Goal: Task Accomplishment & Management: Manage account settings

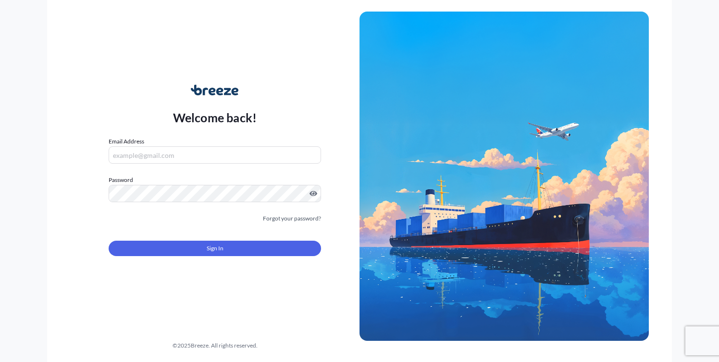
click at [141, 150] on input "Email Address" at bounding box center [215, 154] width 213 height 17
type input "[PERSON_NAME][EMAIL_ADDRESS][DOMAIN_NAME]"
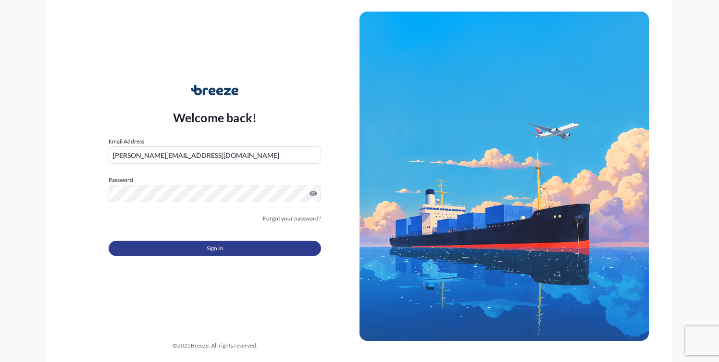
click at [214, 242] on button "Sign In" at bounding box center [215, 247] width 213 height 15
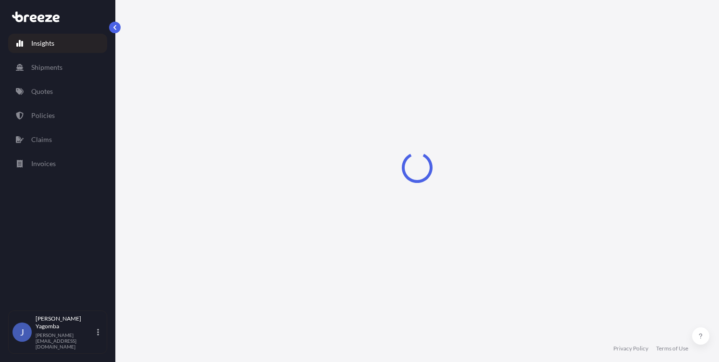
select select "2025"
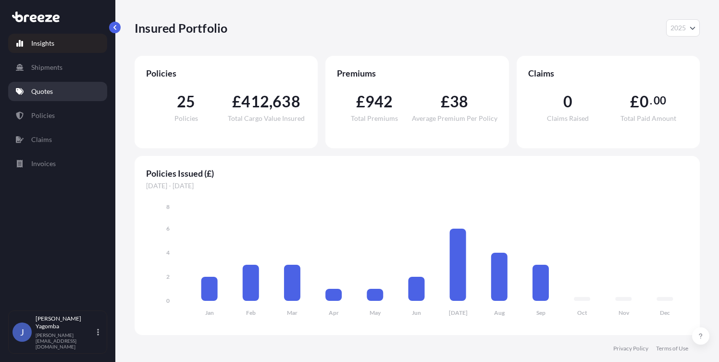
click at [41, 90] on p "Quotes" at bounding box center [42, 92] width 22 height 10
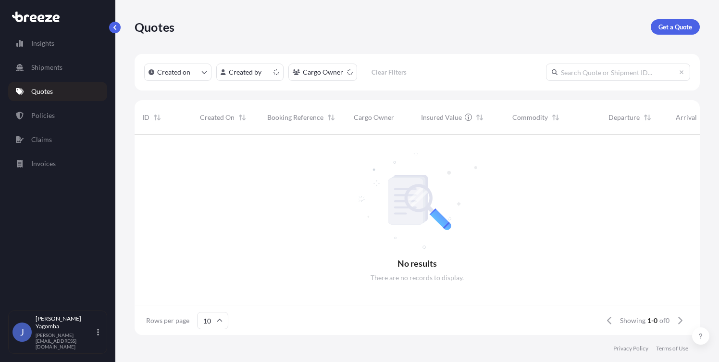
scroll to position [8, 8]
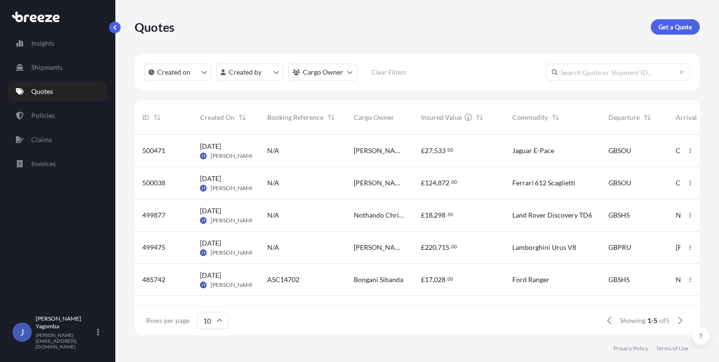
click at [407, 222] on div "Nothando Christalgirl [PERSON_NAME]" at bounding box center [379, 215] width 67 height 32
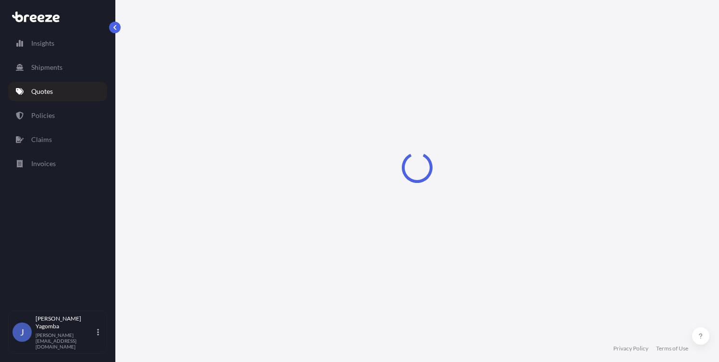
select select "Sea"
select select "1"
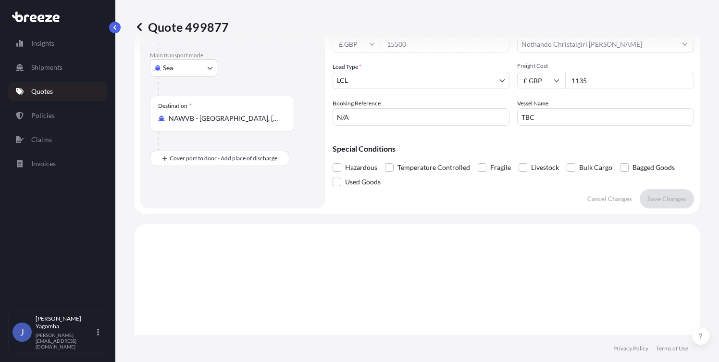
scroll to position [139, 0]
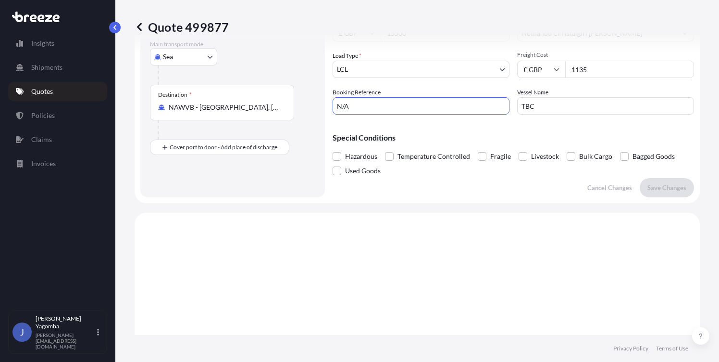
drag, startPoint x: 366, startPoint y: 106, endPoint x: 287, endPoint y: 103, distance: 79.4
click at [287, 103] on form "Route Details Cover door to port - Add loading place Place of loading Road Road…" at bounding box center [417, 58] width 565 height 288
type input "ASC14978"
drag, startPoint x: 546, startPoint y: 101, endPoint x: 475, endPoint y: 99, distance: 71.2
click at [475, 99] on div "Commodity Category * Motor Vehicles (Used) Commodity Description * Land Rover D…" at bounding box center [514, 31] width 362 height 165
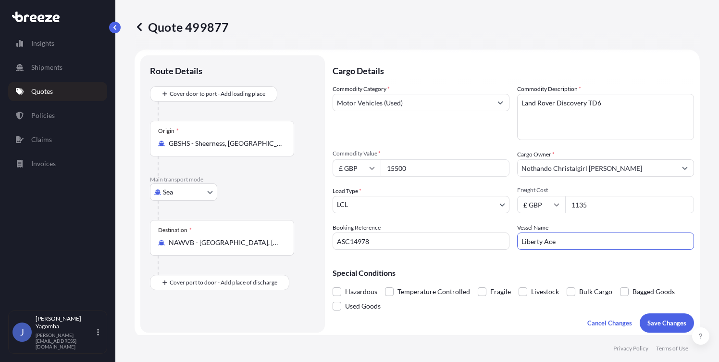
scroll to position [132, 0]
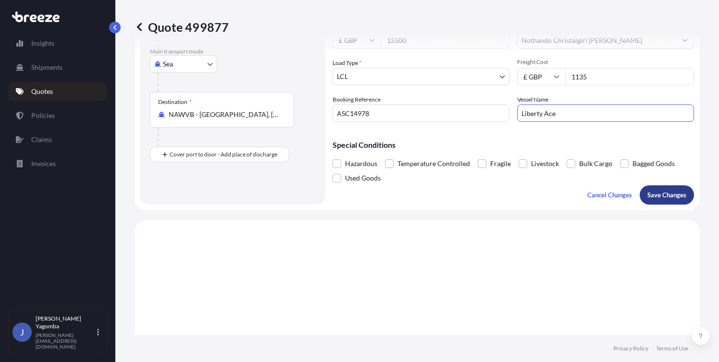
type input "Liberty Ace"
click at [671, 194] on p "Save Changes" at bounding box center [667, 195] width 39 height 10
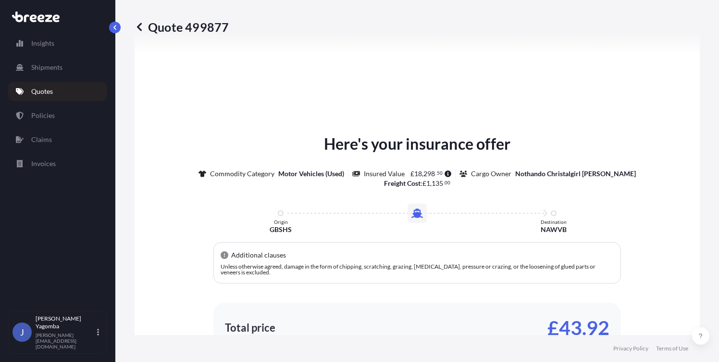
select select "Sea"
select select "1"
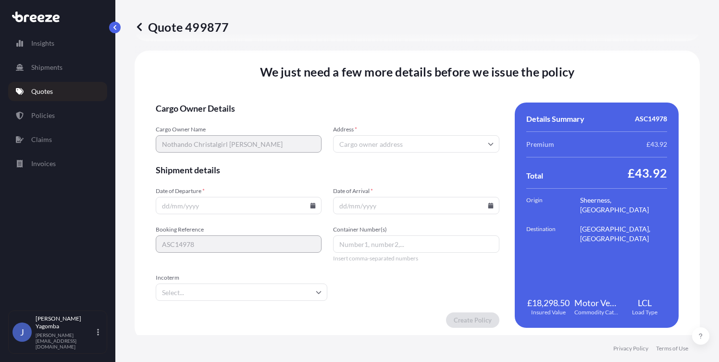
scroll to position [1254, 0]
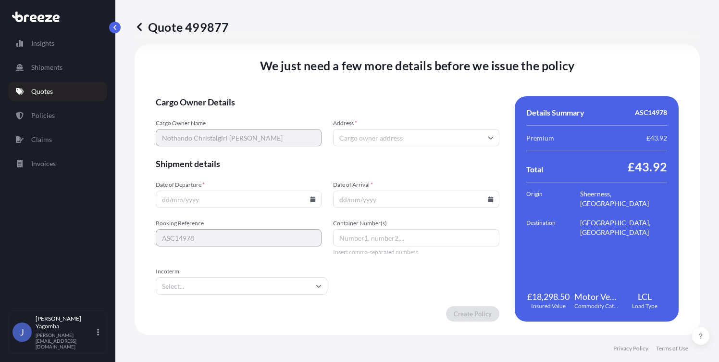
click at [372, 140] on input "Address *" at bounding box center [416, 137] width 166 height 17
paste input "[STREET_ADDRESS]"
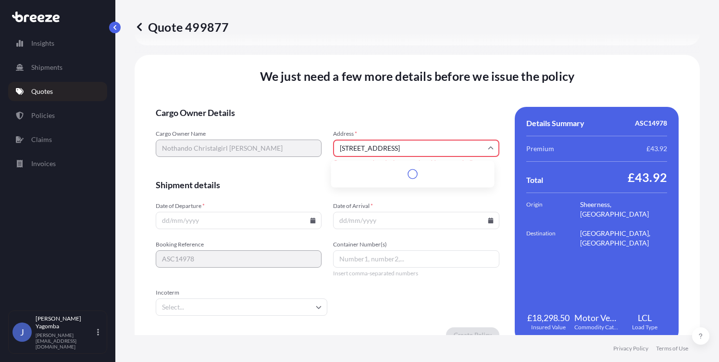
scroll to position [1264, 0]
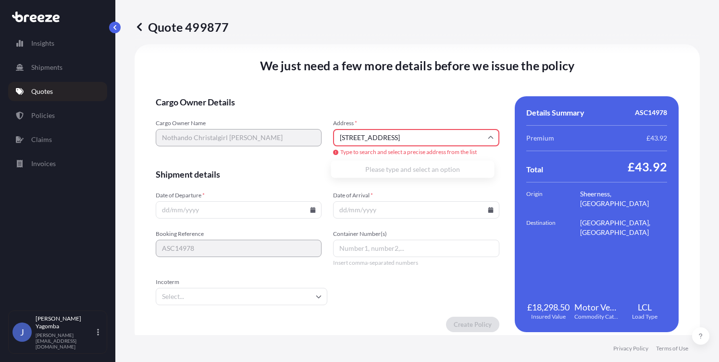
click at [450, 138] on input "[STREET_ADDRESS]" at bounding box center [416, 137] width 166 height 17
click at [380, 173] on li "[STREET_ADDRESS]" at bounding box center [413, 173] width 156 height 18
type input "[STREET_ADDRESS][PERSON_NAME][PERSON_NAME]"
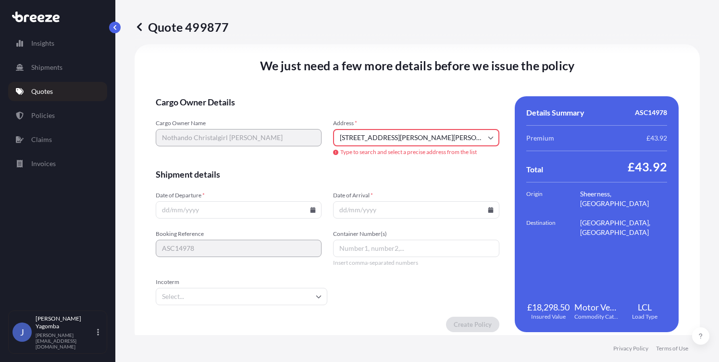
scroll to position [1254, 0]
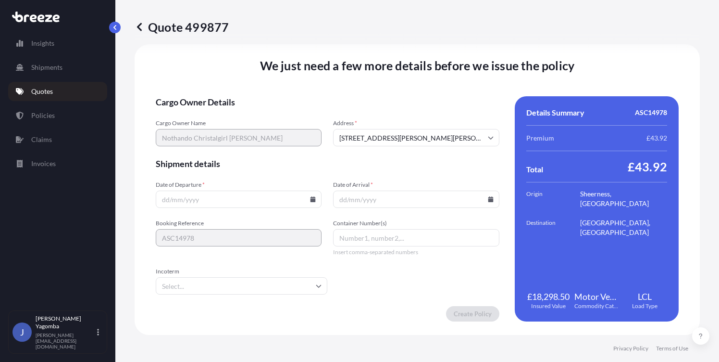
click at [176, 202] on input "Date of Departure *" at bounding box center [239, 198] width 166 height 17
click at [313, 201] on icon at bounding box center [313, 199] width 6 height 6
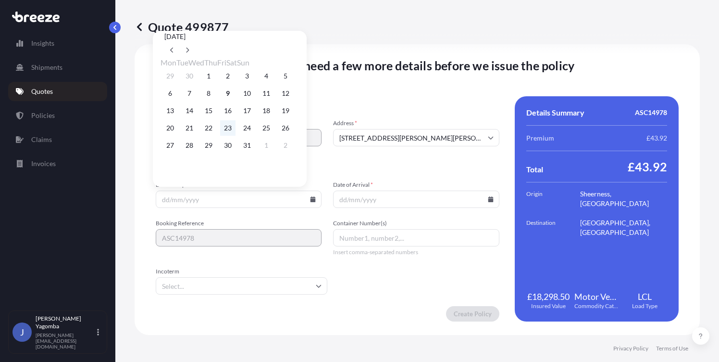
click at [236, 133] on button "23" at bounding box center [227, 127] width 15 height 15
type input "[DATE]"
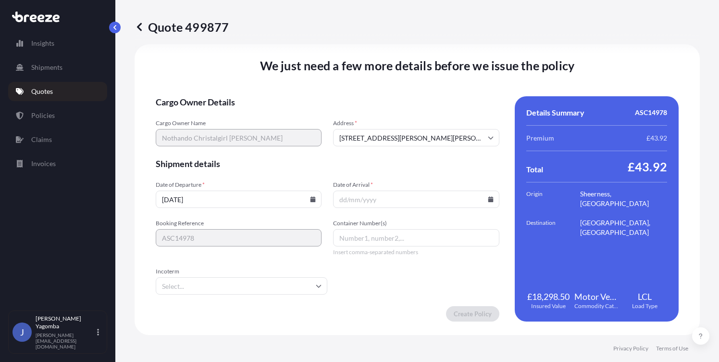
click at [488, 197] on icon at bounding box center [490, 199] width 5 height 6
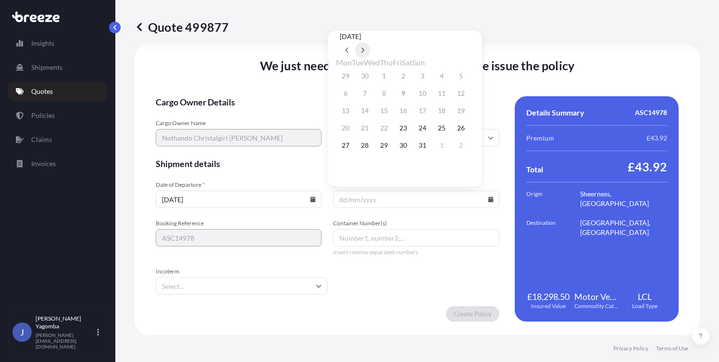
click at [364, 48] on icon at bounding box center [363, 50] width 3 height 5
click at [430, 94] on button "7" at bounding box center [422, 93] width 15 height 15
type input "[DATE]"
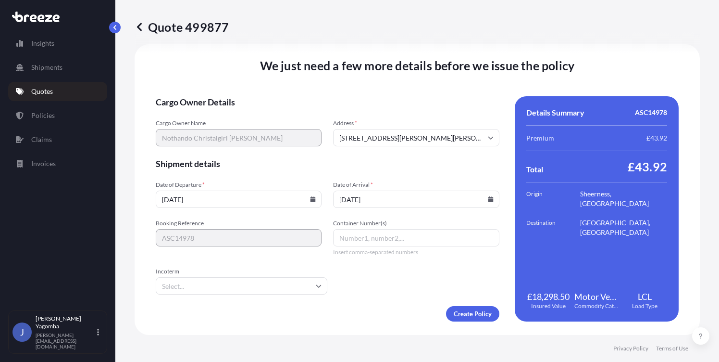
click at [361, 242] on input "Container Number(s)" at bounding box center [416, 237] width 166 height 17
click at [361, 240] on input "Container Number(s)" at bounding box center [416, 237] width 166 height 17
click at [196, 277] on input "Incoterm" at bounding box center [242, 285] width 172 height 17
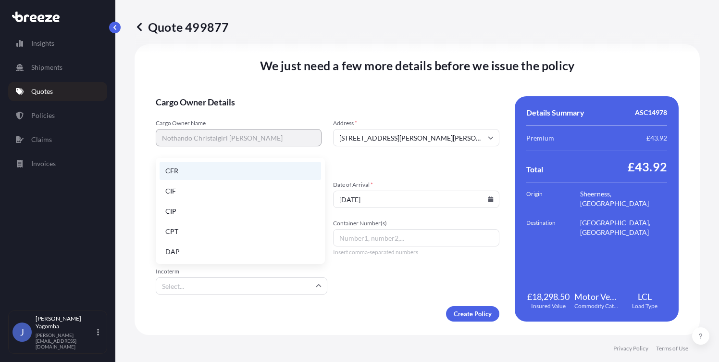
click at [183, 169] on li "CFR" at bounding box center [241, 171] width 162 height 18
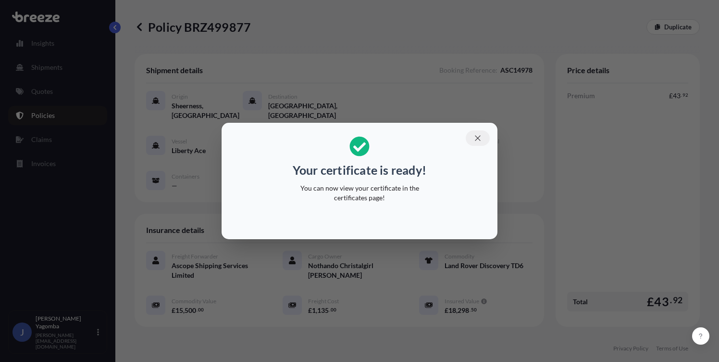
click at [478, 137] on icon "button" at bounding box center [477, 137] width 5 height 5
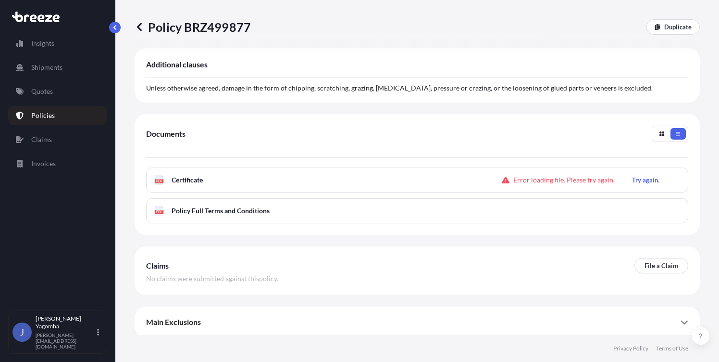
scroll to position [291, 0]
click at [641, 175] on p "Try again." at bounding box center [645, 179] width 27 height 10
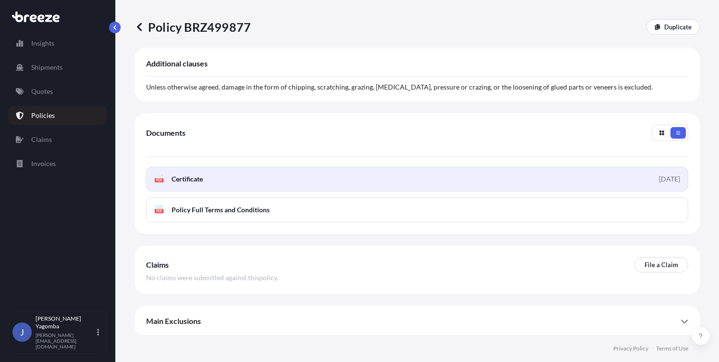
click at [283, 189] on link "PDF Certificate [DATE]" at bounding box center [417, 178] width 542 height 25
